Goal: Transaction & Acquisition: Purchase product/service

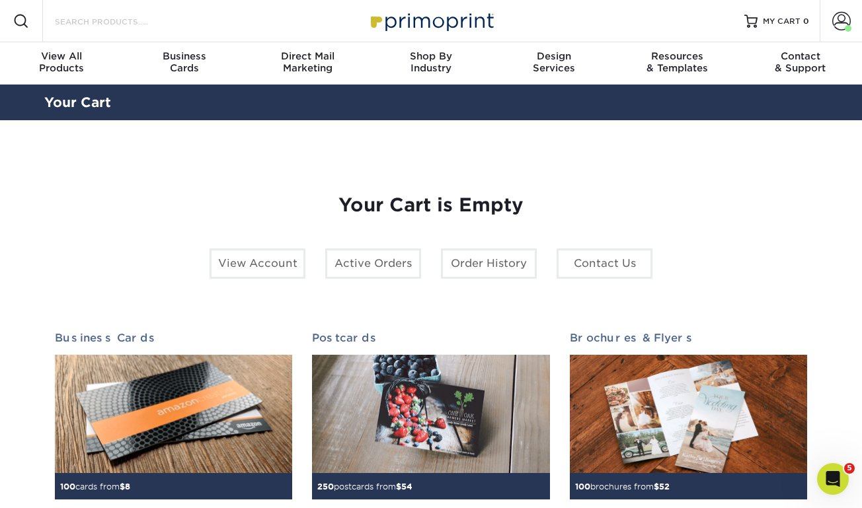
click at [159, 14] on input "Search Products" at bounding box center [118, 21] width 129 height 16
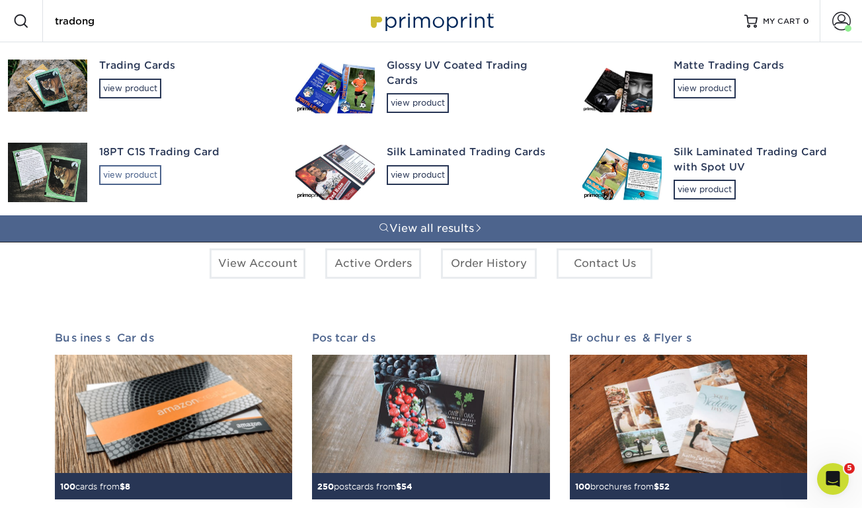
type input "tradong"
click at [147, 165] on div "view product" at bounding box center [130, 175] width 62 height 20
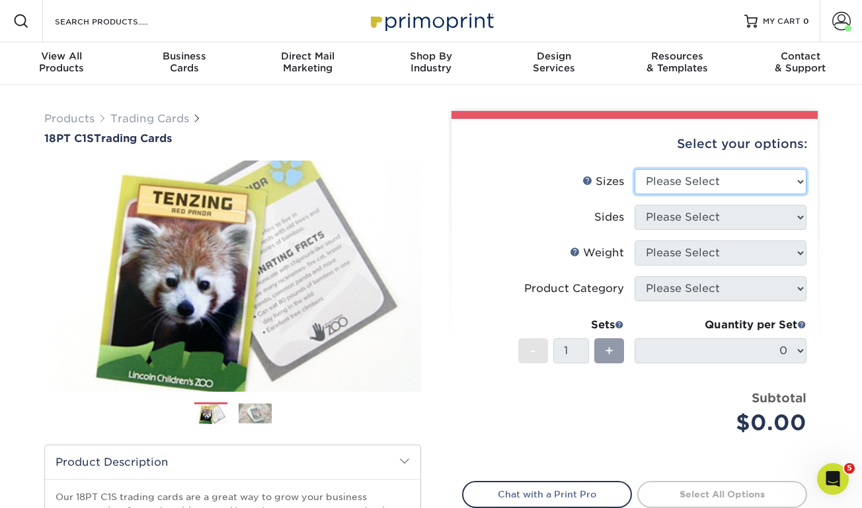
click at [686, 180] on select "Please Select 2.5" x 3.5"" at bounding box center [721, 181] width 172 height 25
select select "2.50x3.50"
click at [635, 169] on select "Please Select 2.5" x 3.5"" at bounding box center [721, 181] width 172 height 25
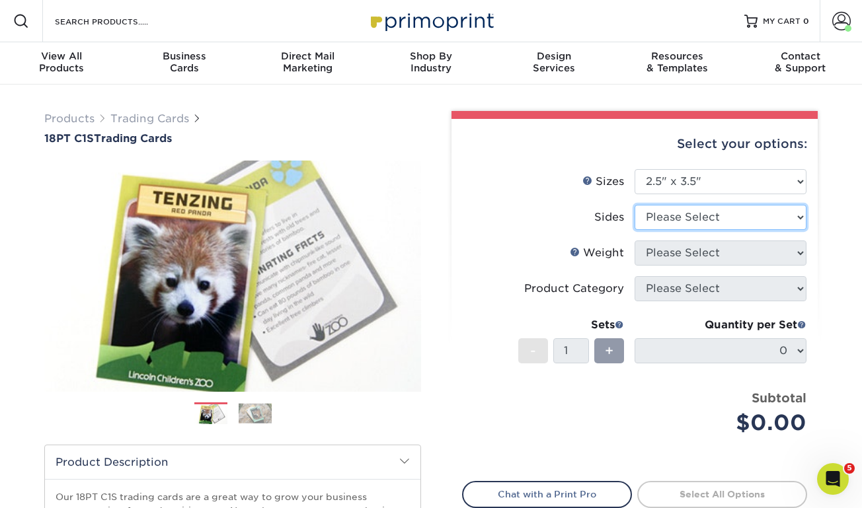
click at [685, 225] on select "Please Select Print Both Sides Print Front Only" at bounding box center [721, 217] width 172 height 25
select select "13abbda7-1d64-4f25-8bb2-c179b224825d"
click at [635, 205] on select "Please Select Print Both Sides Print Front Only" at bounding box center [721, 217] width 172 height 25
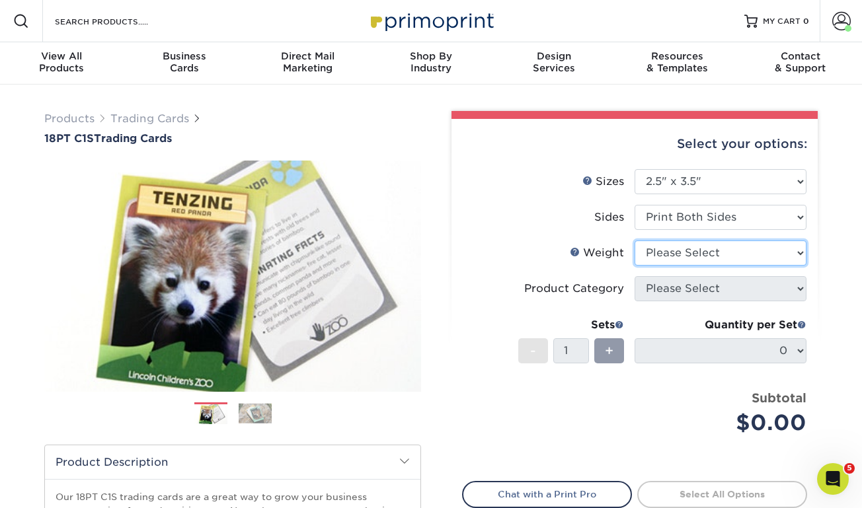
click at [674, 252] on select "Please Select 18PT C1S" at bounding box center [721, 253] width 172 height 25
select select "18PTC1S"
click at [635, 241] on select "Please Select 18PT C1S" at bounding box center [721, 253] width 172 height 25
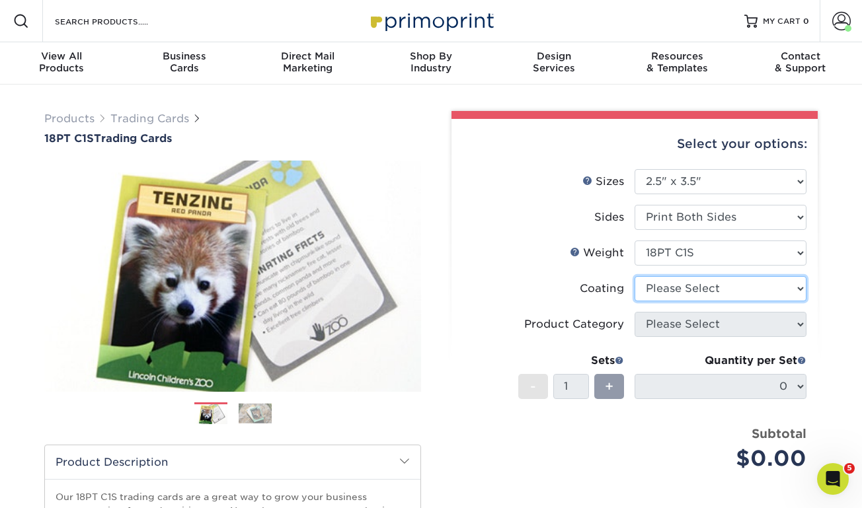
click at [664, 286] on select at bounding box center [721, 288] width 172 height 25
select select "1e8116af-acfc-44b1-83dc-8181aa338834"
click at [635, 276] on select at bounding box center [721, 288] width 172 height 25
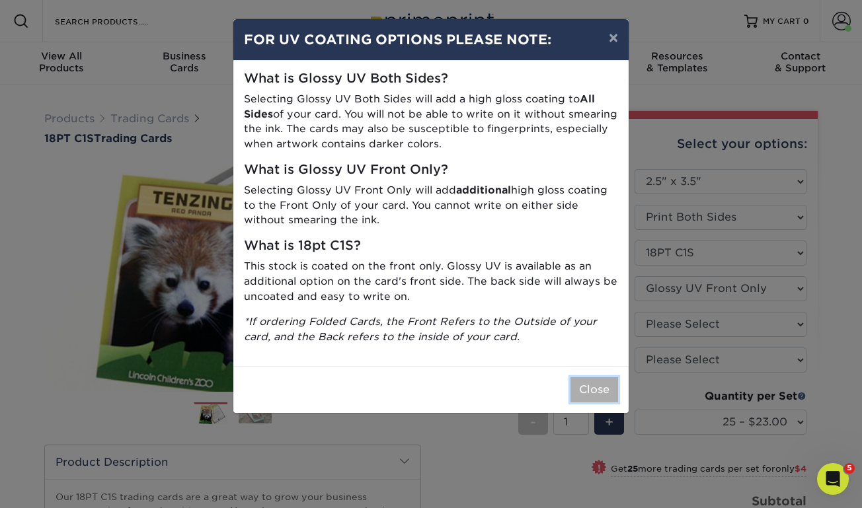
click at [591, 385] on button "Close" at bounding box center [595, 390] width 48 height 25
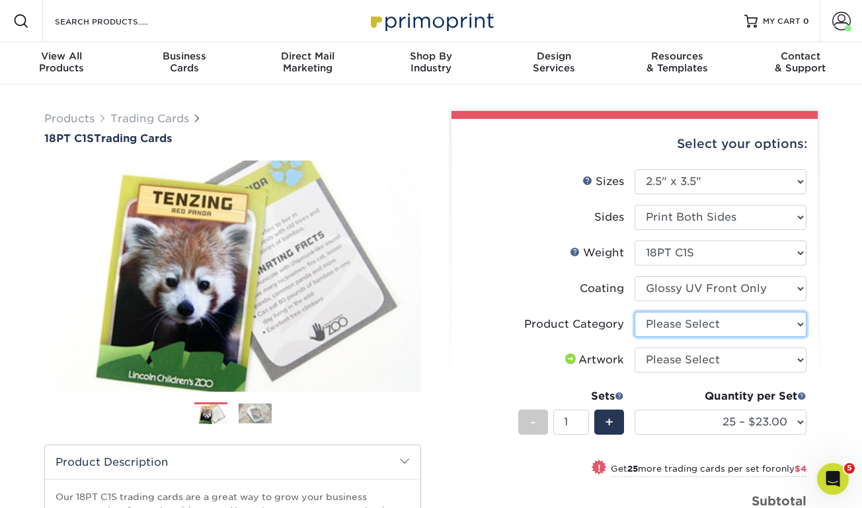
click at [683, 323] on select "Please Select Trading Cards" at bounding box center [721, 324] width 172 height 25
click at [635, 312] on select "Please Select Trading Cards" at bounding box center [721, 324] width 172 height 25
click at [681, 329] on select "Please Select Trading Cards" at bounding box center [721, 324] width 172 height 25
select select "c2f9bce9-36c2-409d-b101-c29d9d031e18"
click at [635, 312] on select "Please Select Trading Cards" at bounding box center [721, 324] width 172 height 25
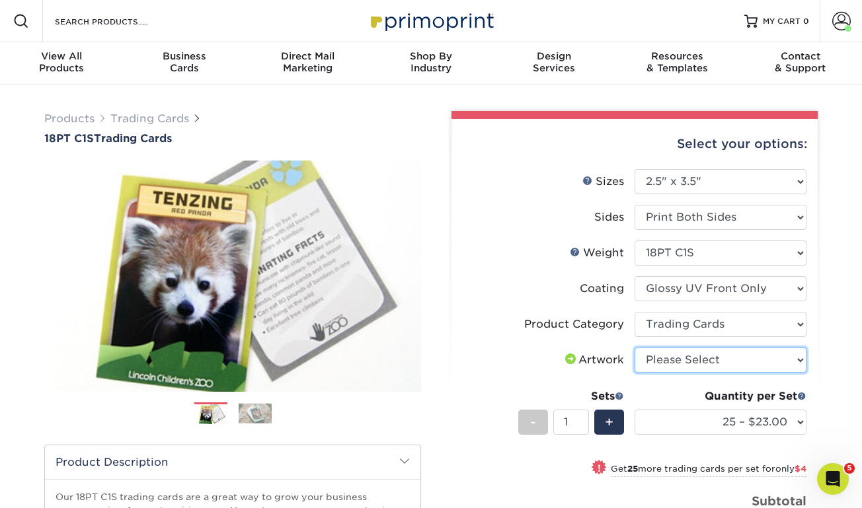
click at [678, 352] on select "Please Select I will upload files I need a design - $100" at bounding box center [721, 360] width 172 height 25
select select "upload"
click at [635, 348] on select "Please Select I will upload files I need a design - $100" at bounding box center [721, 360] width 172 height 25
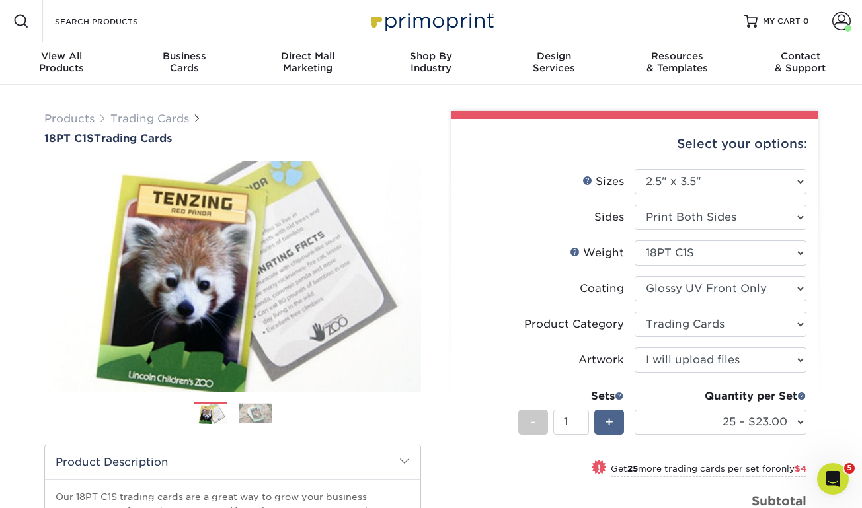
click at [607, 415] on span "+" at bounding box center [609, 423] width 9 height 20
type input "3"
